Goal: Transaction & Acquisition: Purchase product/service

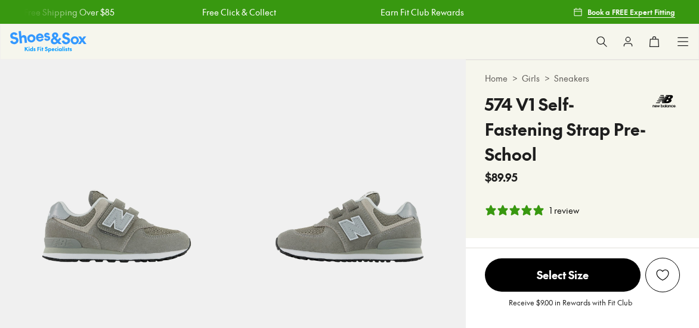
select select "*"
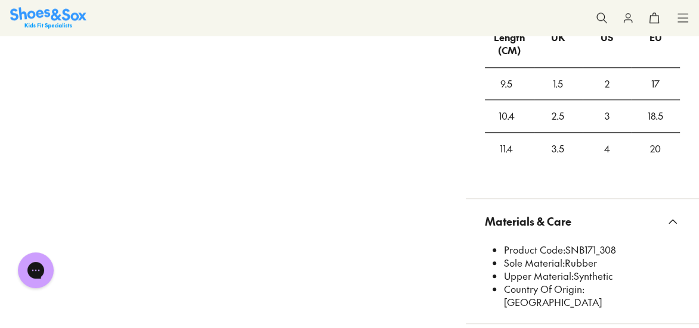
click at [604, 17] on icon at bounding box center [601, 18] width 12 height 12
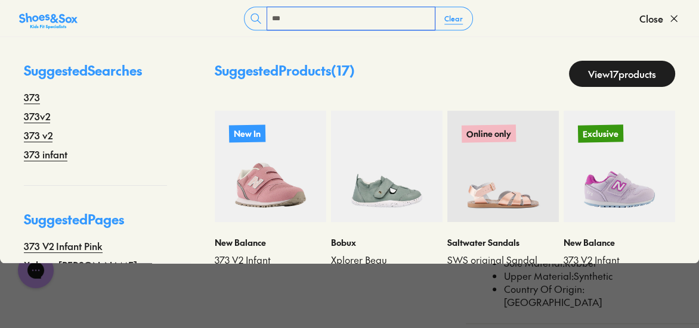
type input "***"
click at [279, 162] on img at bounding box center [270, 166] width 111 height 111
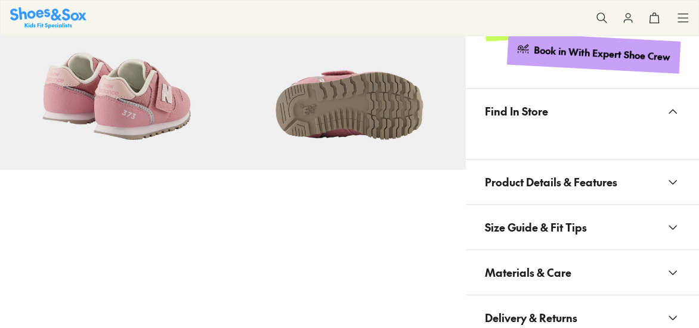
scroll to position [621, 0]
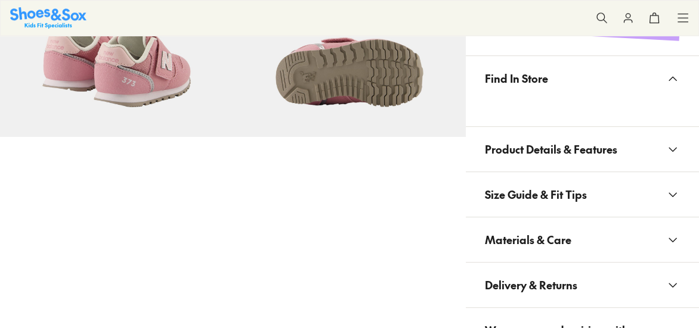
click at [548, 253] on span "Materials & Care" at bounding box center [528, 239] width 86 height 35
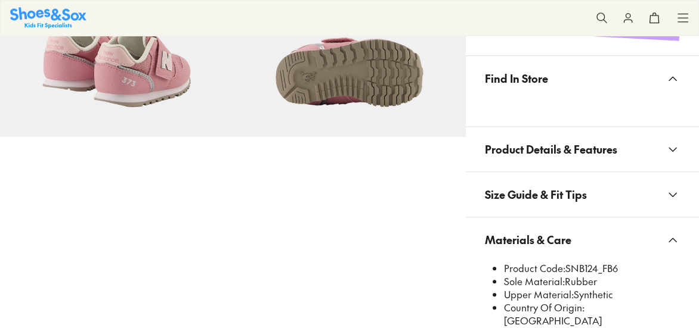
select select "*"
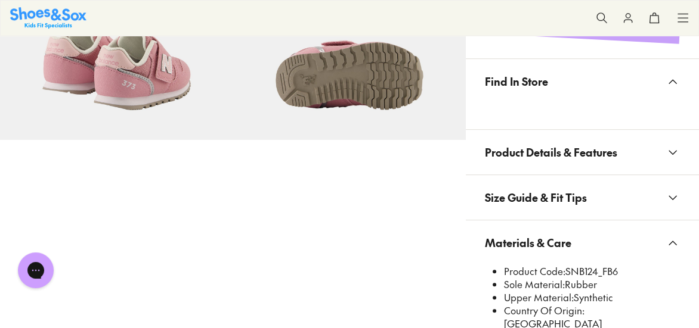
scroll to position [0, 0]
